Goal: Task Accomplishment & Management: Manage account settings

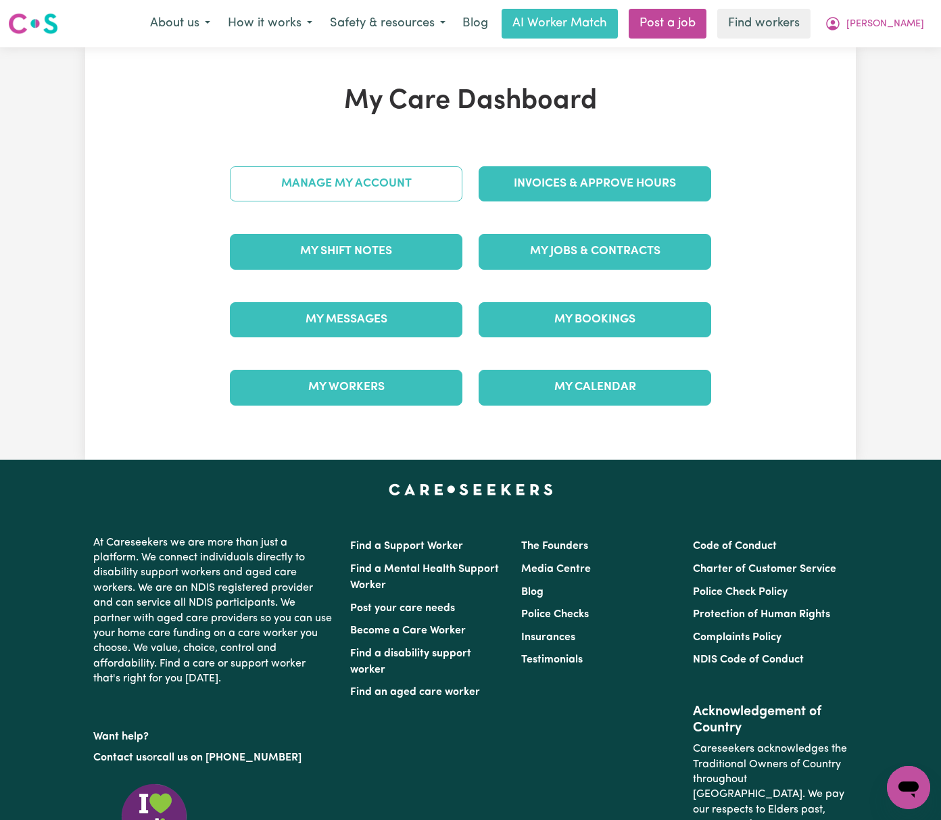
click at [425, 195] on link "Manage My Account" at bounding box center [346, 183] width 233 height 35
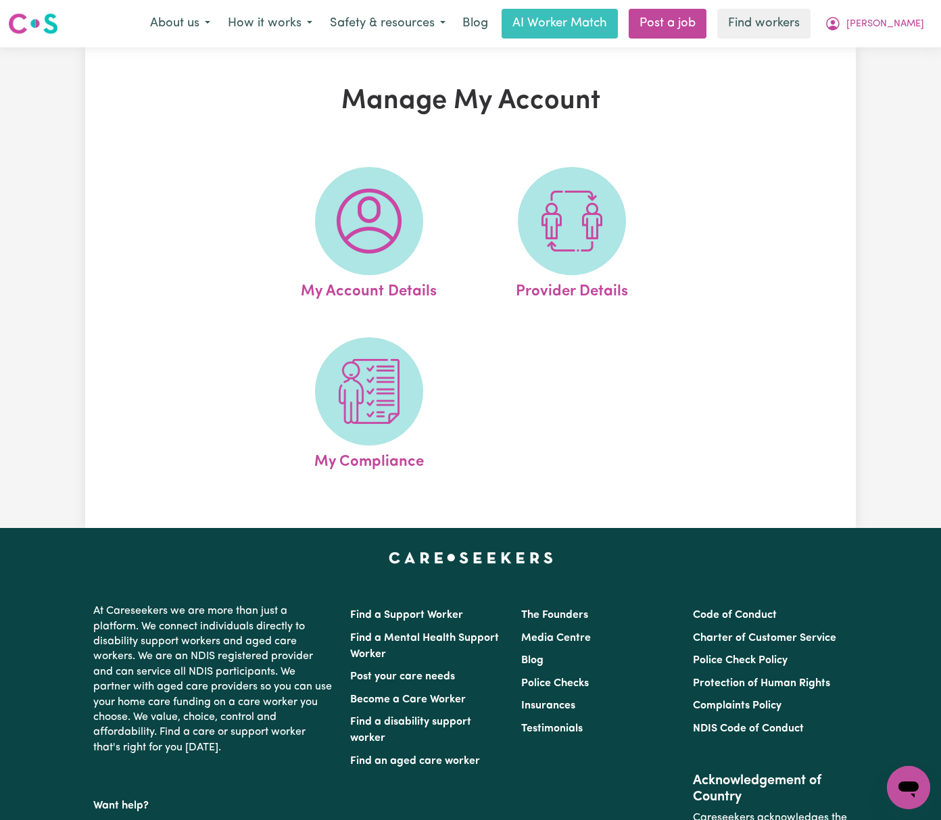
click at [582, 200] on img at bounding box center [572, 221] width 65 height 65
select select "NDIS_FUNDING_PLAN_MANAGED"
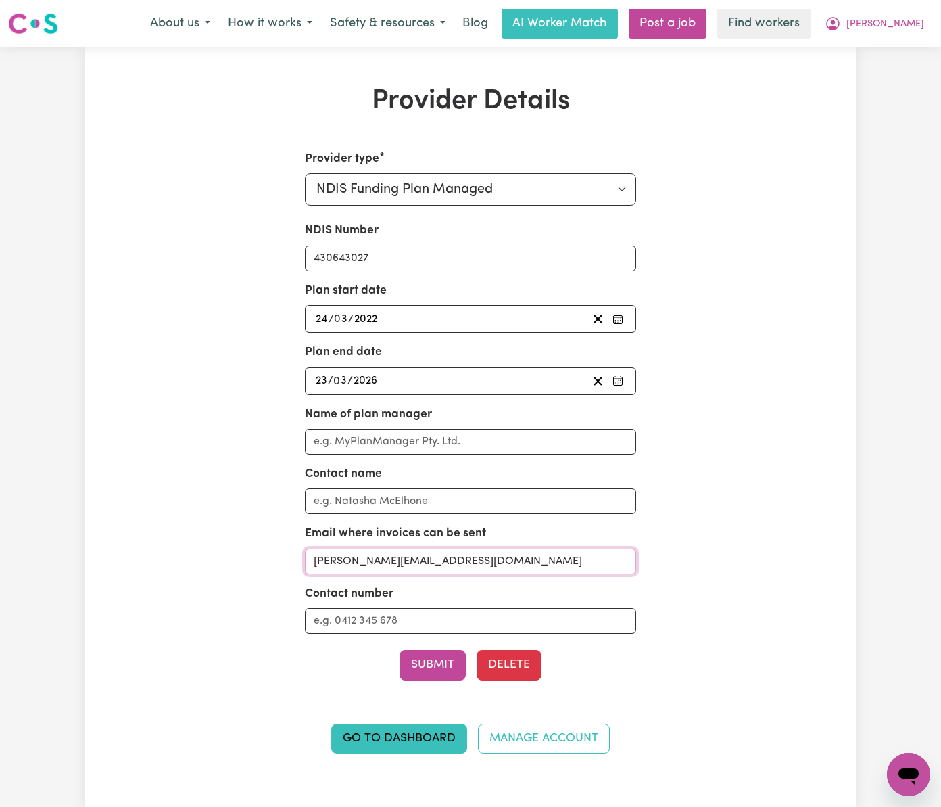
drag, startPoint x: 473, startPoint y: 561, endPoint x: 95, endPoint y: 552, distance: 378.1
click at [95, 552] on div "Provider Details Provider type Select your provider type... Privately Aged Care…" at bounding box center [470, 427] width 771 height 684
click at [893, 28] on button "[PERSON_NAME]" at bounding box center [874, 23] width 117 height 28
click at [895, 55] on link "My Dashboard" at bounding box center [879, 53] width 107 height 26
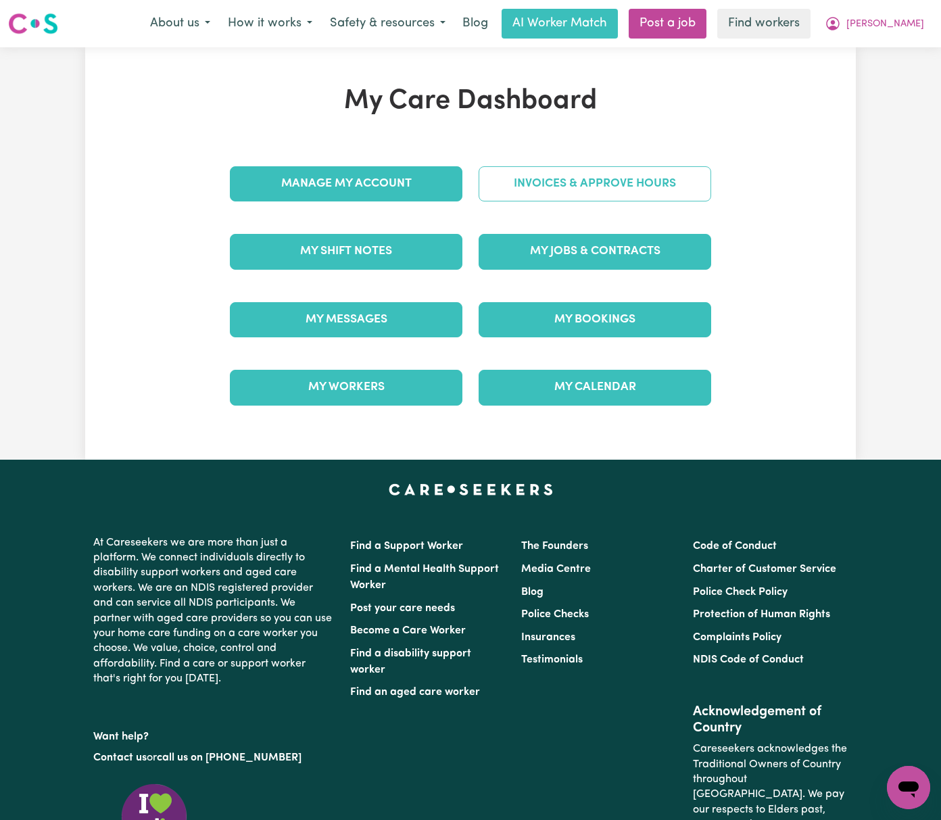
click at [641, 168] on link "Invoices & Approve Hours" at bounding box center [595, 183] width 233 height 35
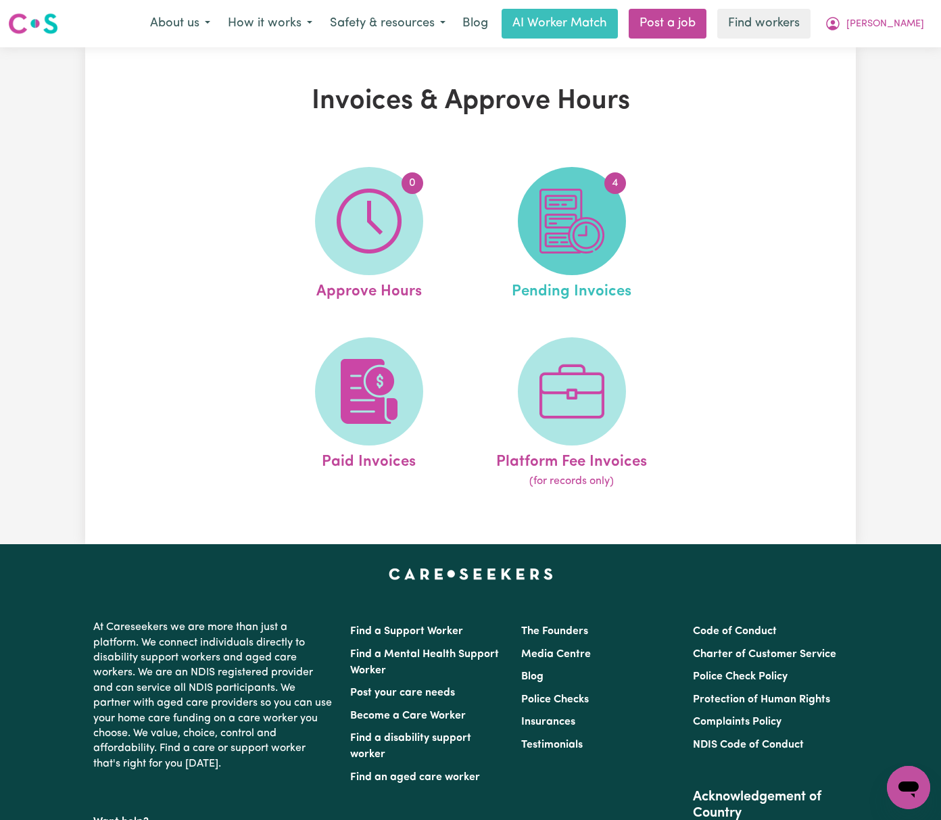
click at [595, 228] on img at bounding box center [572, 221] width 65 height 65
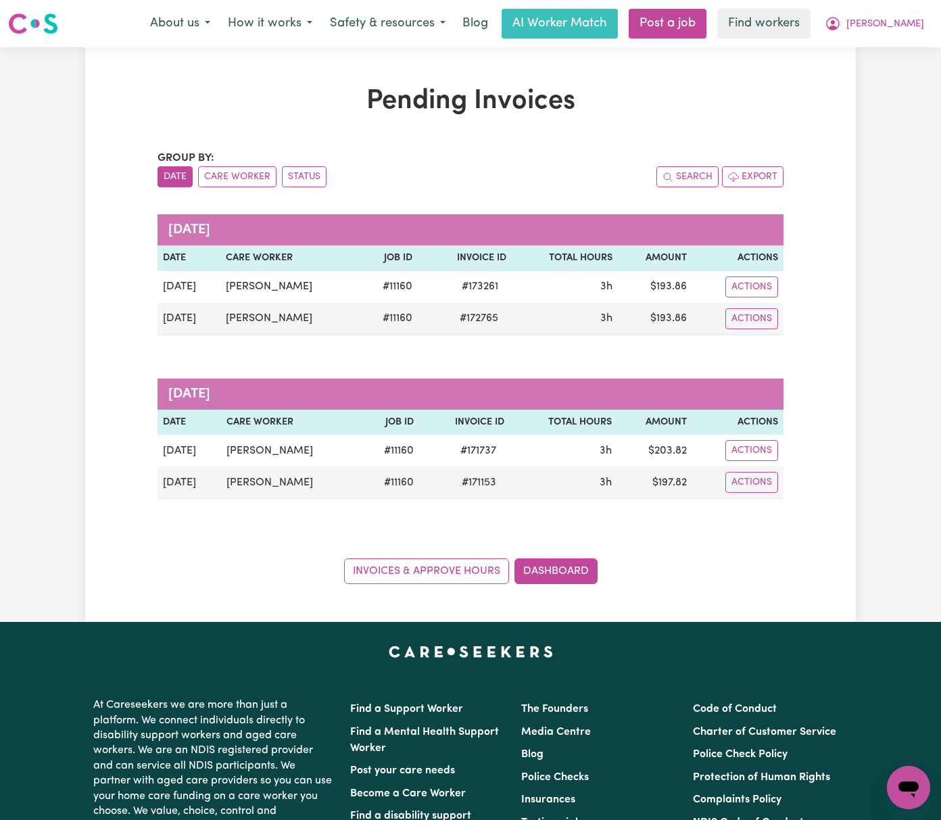
click at [626, 146] on div "Pending Invoices Group by: Date Care Worker Status Search Export [DATE] Date Ca…" at bounding box center [470, 334] width 642 height 499
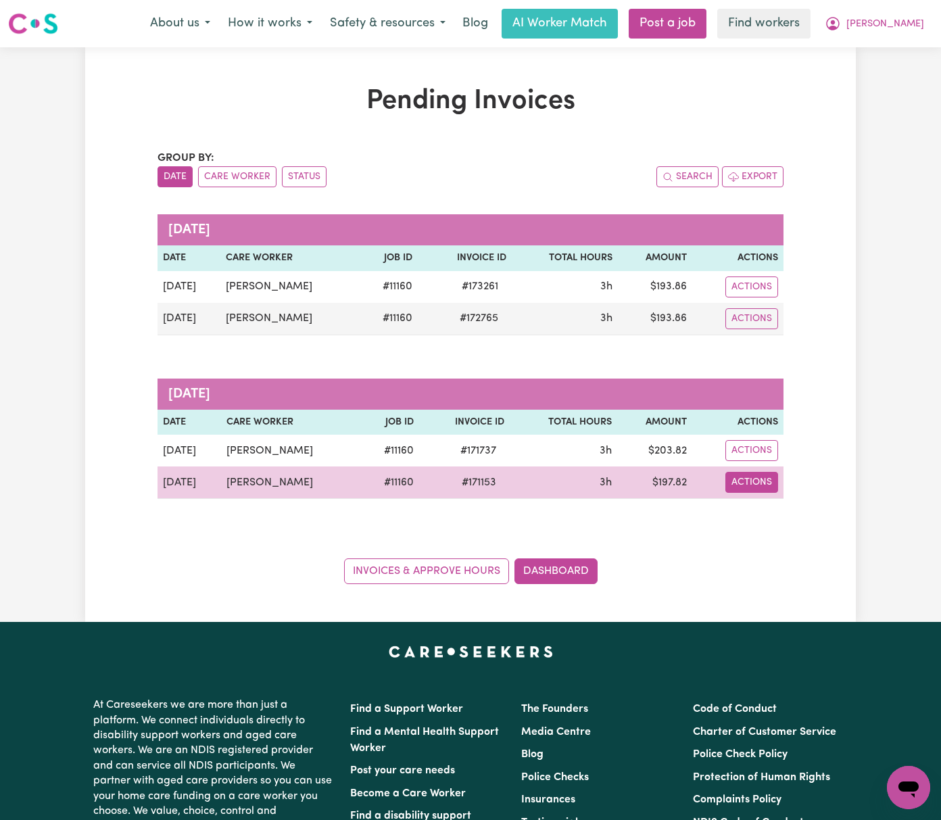
drag, startPoint x: 818, startPoint y: 490, endPoint x: 826, endPoint y: 490, distance: 7.4
click at [778, 488] on button "Actions" at bounding box center [752, 482] width 53 height 21
click at [845, 507] on link "Download Invoice" at bounding box center [804, 514] width 124 height 27
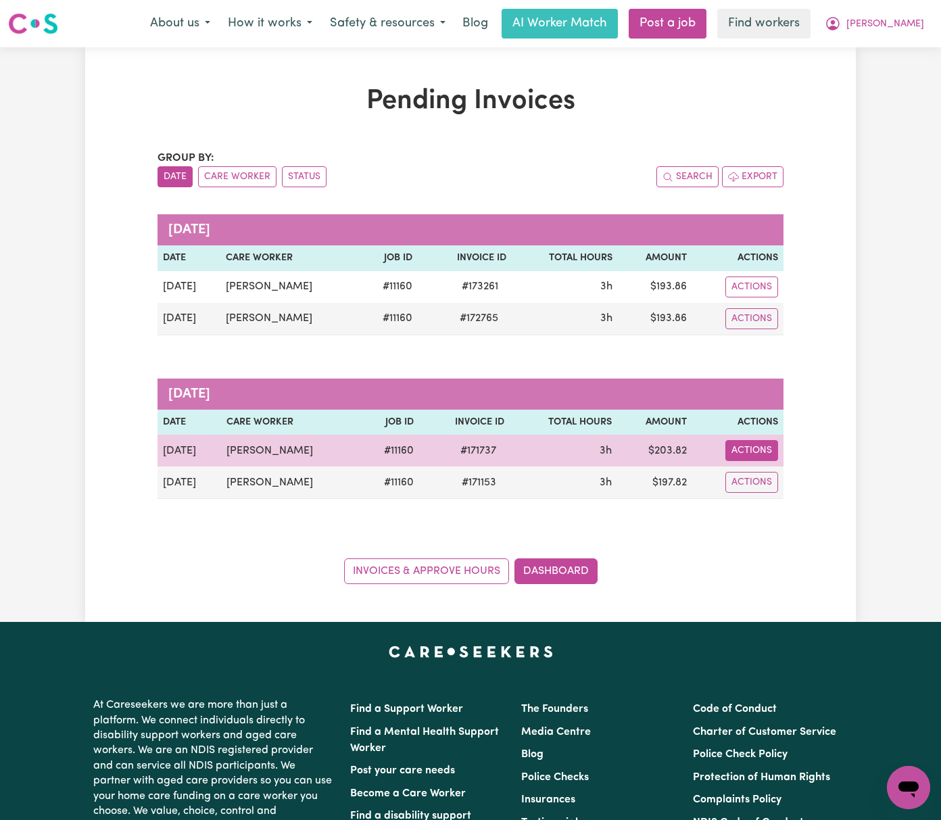
drag, startPoint x: 817, startPoint y: 452, endPoint x: 829, endPoint y: 452, distance: 11.5
click at [778, 452] on button "Actions" at bounding box center [752, 450] width 53 height 21
click at [866, 476] on link "Download Invoice" at bounding box center [804, 482] width 124 height 27
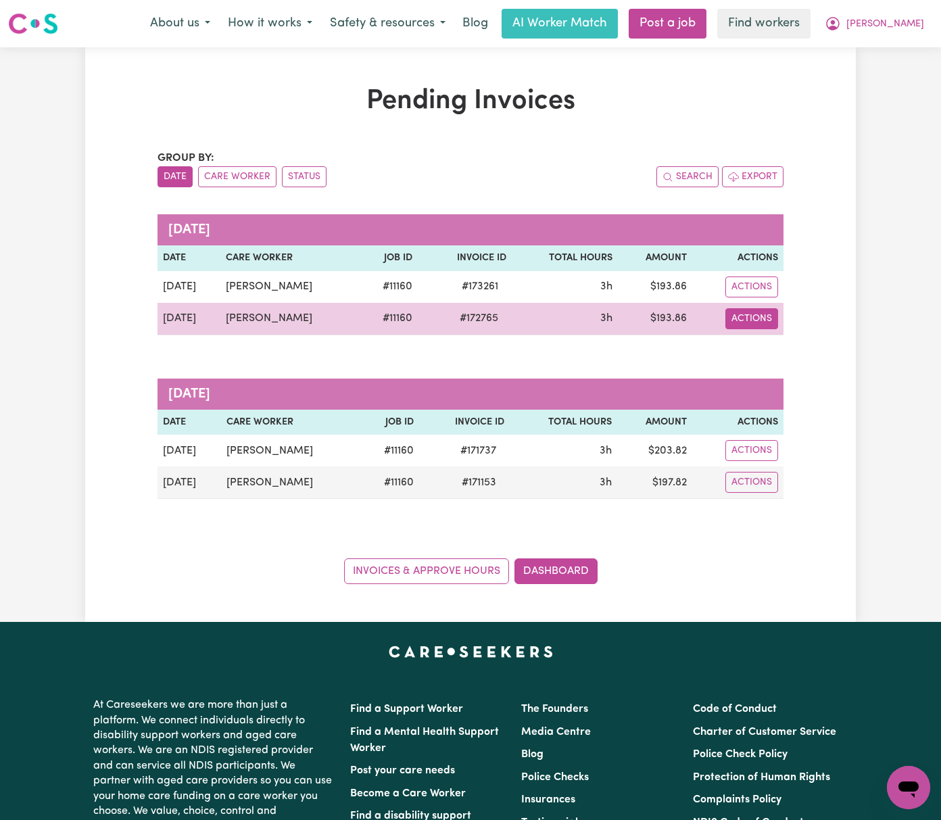
click at [778, 312] on button "Actions" at bounding box center [752, 318] width 53 height 21
click at [861, 348] on link "Download Invoice" at bounding box center [805, 350] width 124 height 27
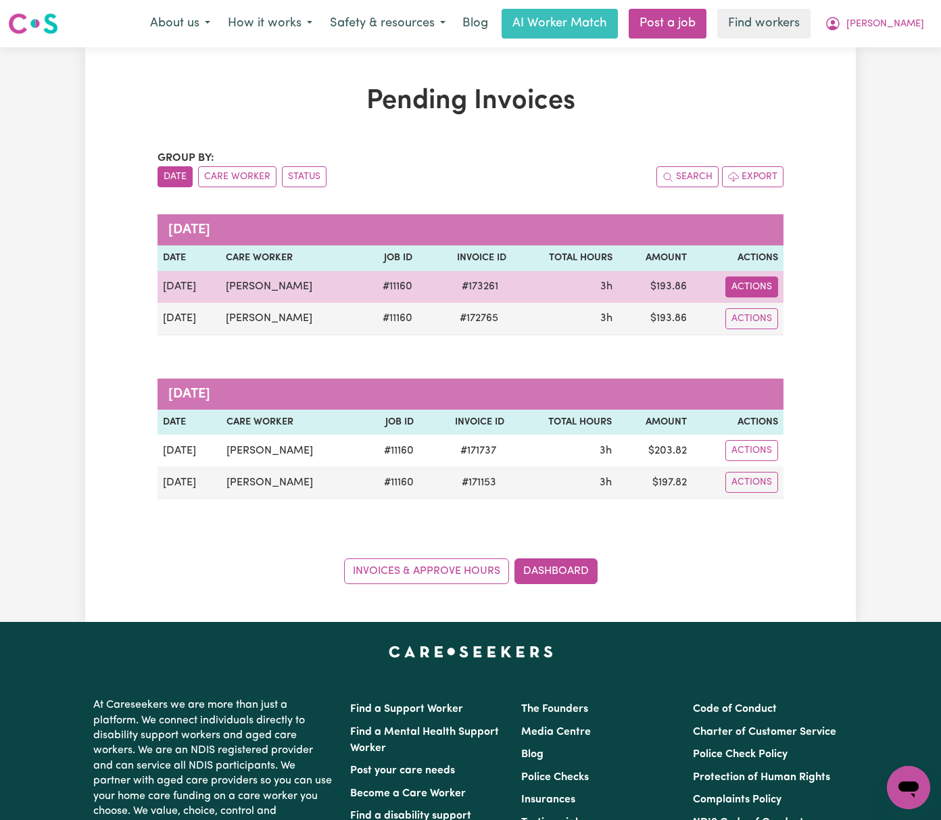
click at [778, 290] on button "Actions" at bounding box center [752, 287] width 53 height 21
click at [861, 314] on link "Download Invoice" at bounding box center [805, 318] width 124 height 27
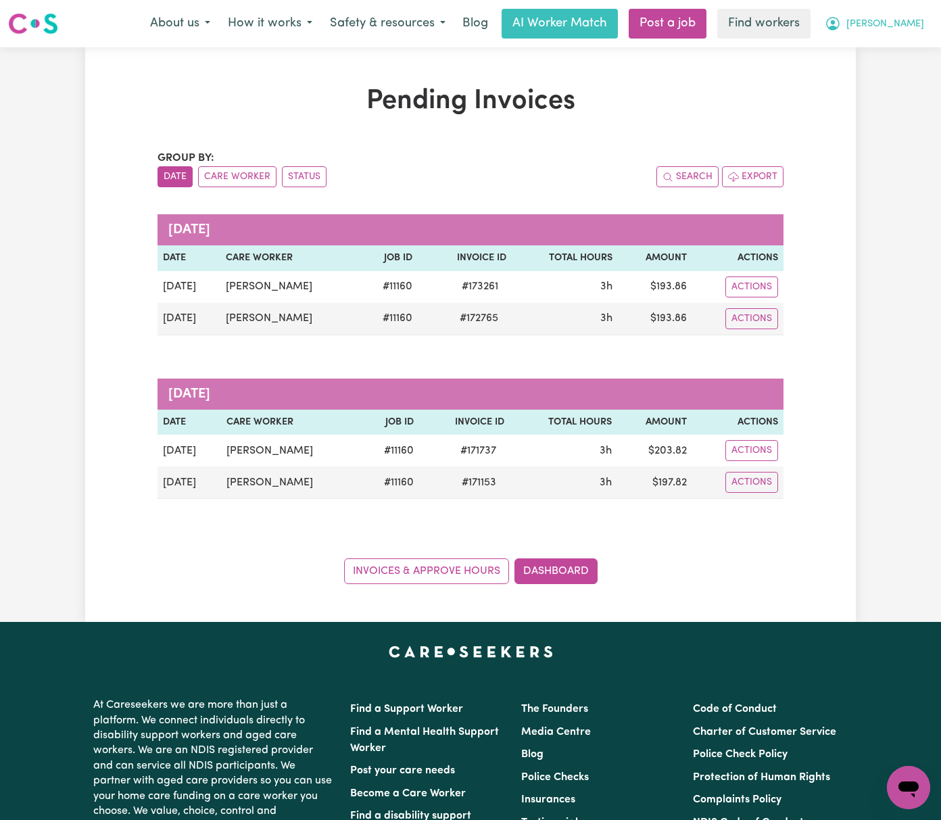
click at [917, 24] on span "[PERSON_NAME]" at bounding box center [886, 24] width 78 height 15
click at [901, 72] on link "Logout" at bounding box center [879, 78] width 107 height 26
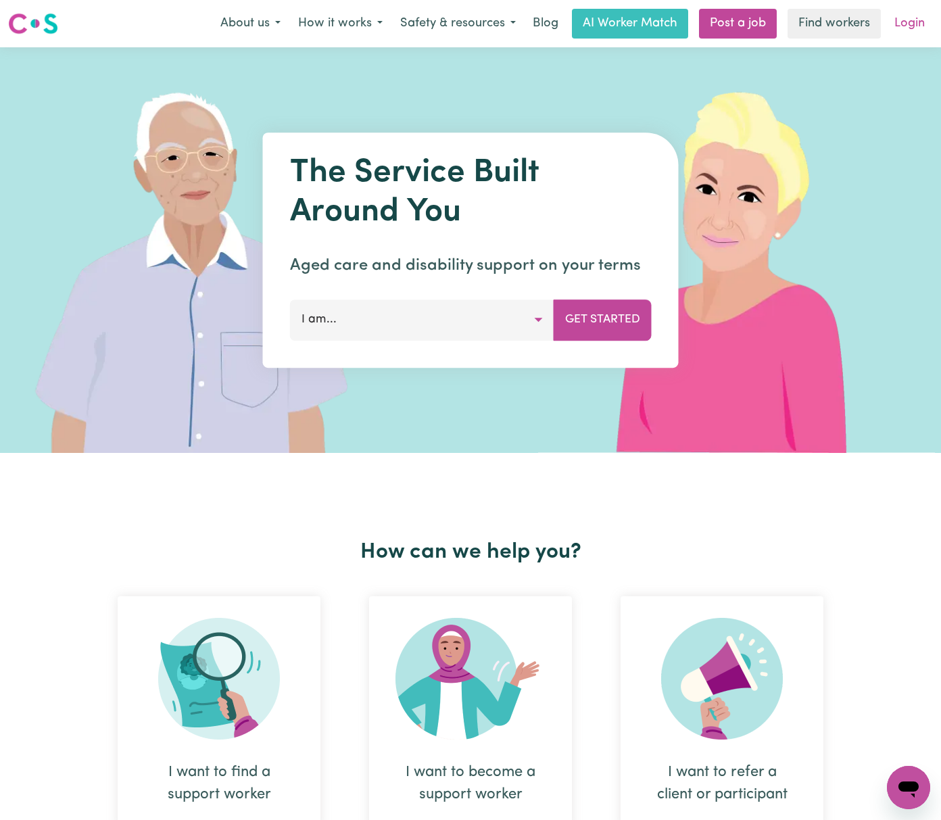
click at [913, 19] on link "Login" at bounding box center [909, 24] width 47 height 30
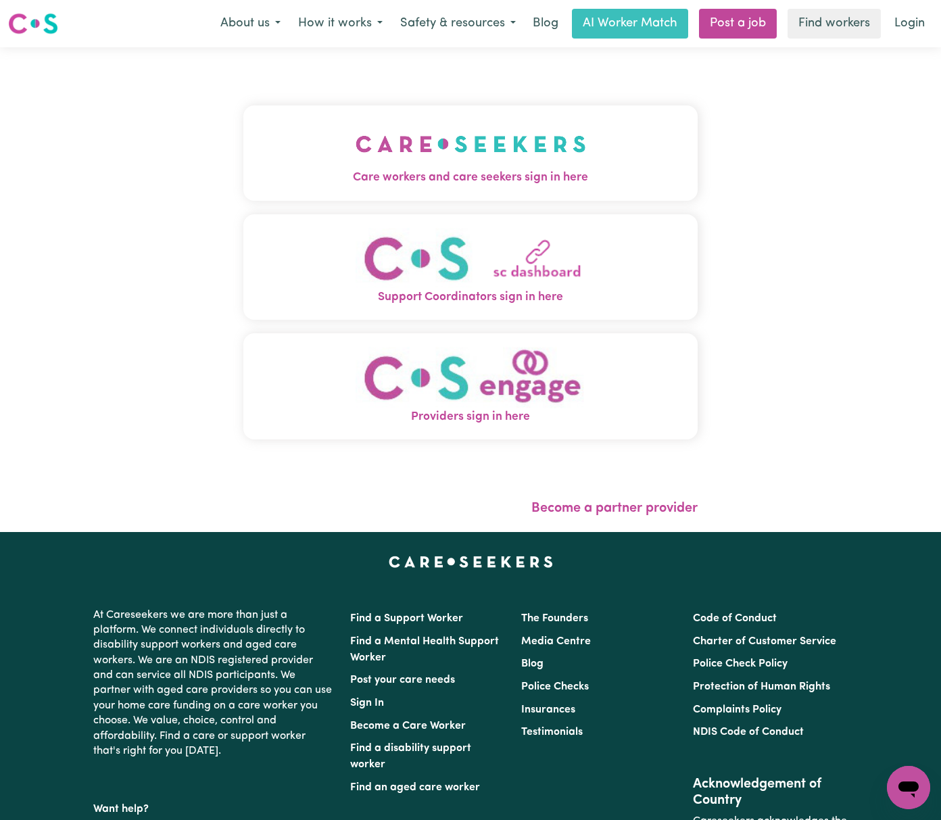
click at [356, 157] on img "Care workers and care seekers sign in here" at bounding box center [471, 144] width 231 height 50
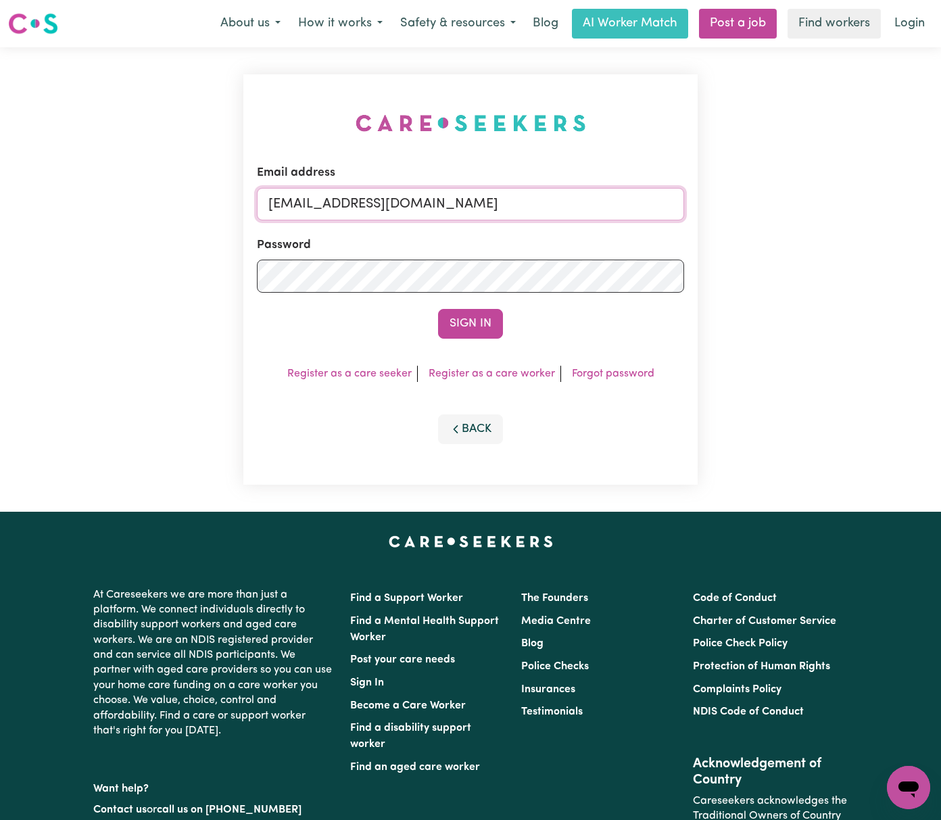
drag, startPoint x: 341, startPoint y: 204, endPoint x: 893, endPoint y: 204, distance: 551.7
click at [893, 204] on div "Email address [EMAIL_ADDRESS][DOMAIN_NAME] Password Sign In Register as a care …" at bounding box center [470, 279] width 941 height 465
paste input "[EMAIL_ADDRESS]"
type input "[EMAIL_ADDRESS][DOMAIN_NAME]"
click at [438, 309] on button "Sign In" at bounding box center [470, 324] width 65 height 30
